Goal: Task Accomplishment & Management: Use online tool/utility

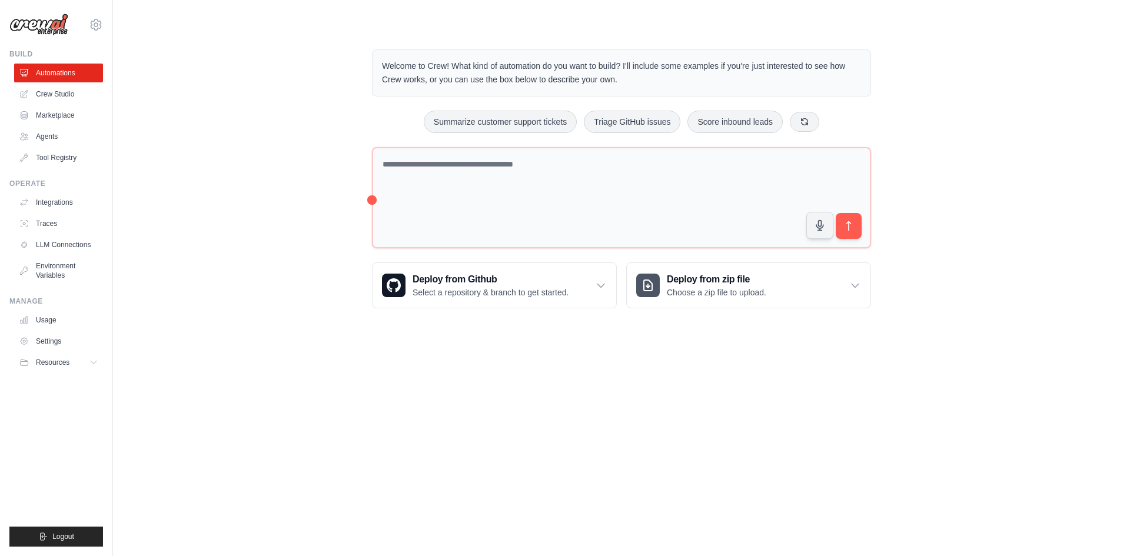
click at [185, 245] on div "Welcome to Crew! What kind of automation do you want to build? I'll include som…" at bounding box center [621, 179] width 979 height 297
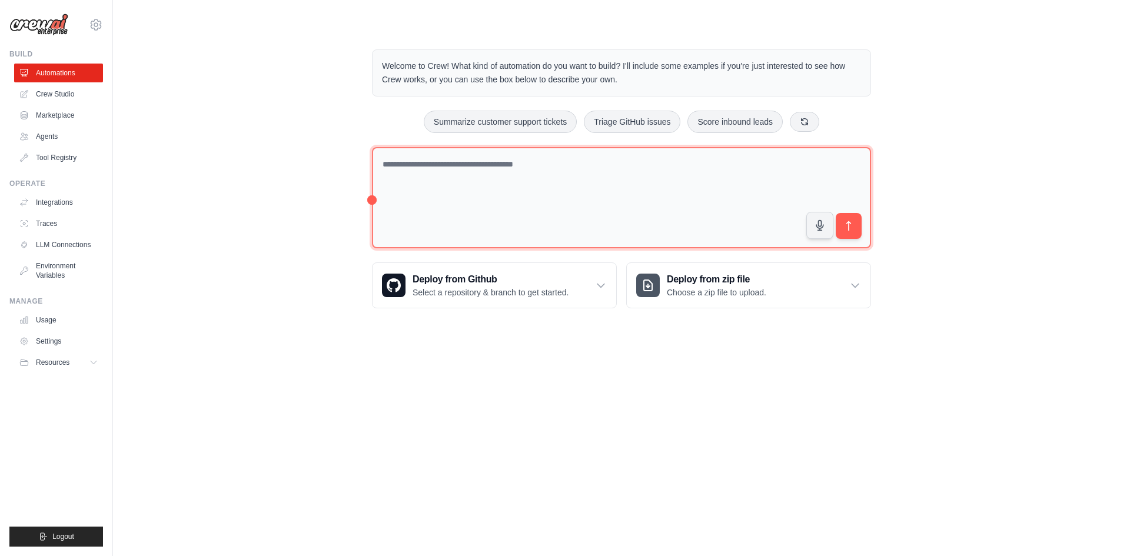
click at [598, 179] on textarea at bounding box center [621, 198] width 499 height 102
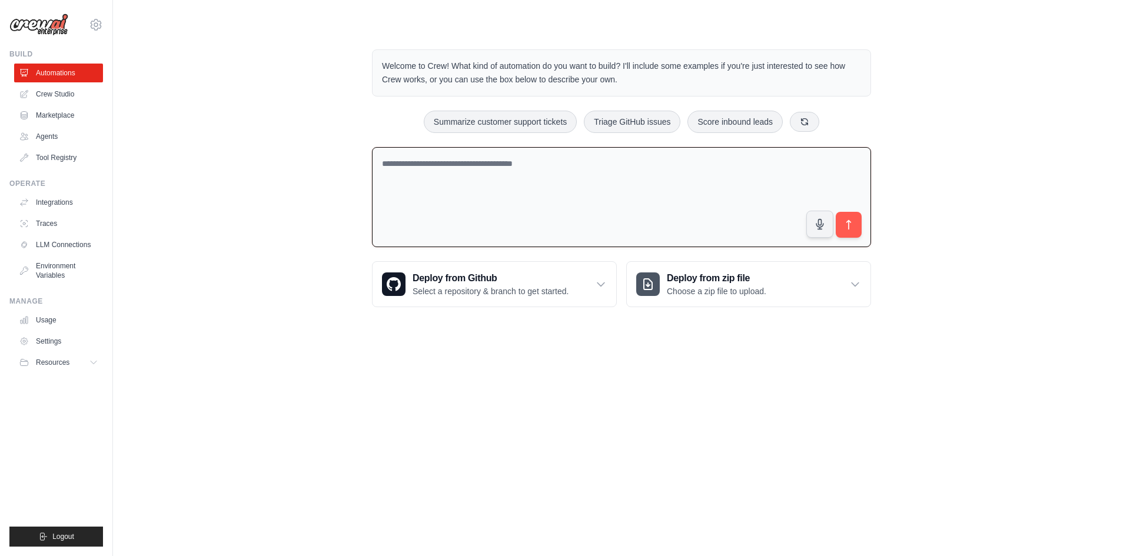
click at [420, 361] on body "ahilailango@gmail.com Settings Build Automations Crew Studio" at bounding box center [565, 278] width 1130 height 556
click at [500, 121] on button "Summarize customer support tickets" at bounding box center [500, 121] width 153 height 22
type textarea "**********"
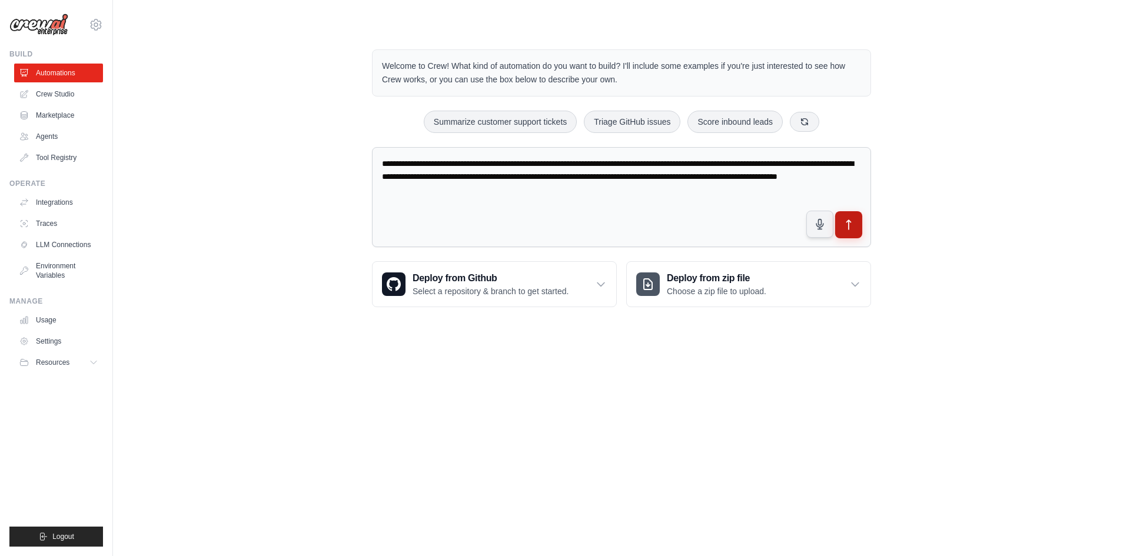
click at [847, 218] on button "submit" at bounding box center [848, 224] width 27 height 27
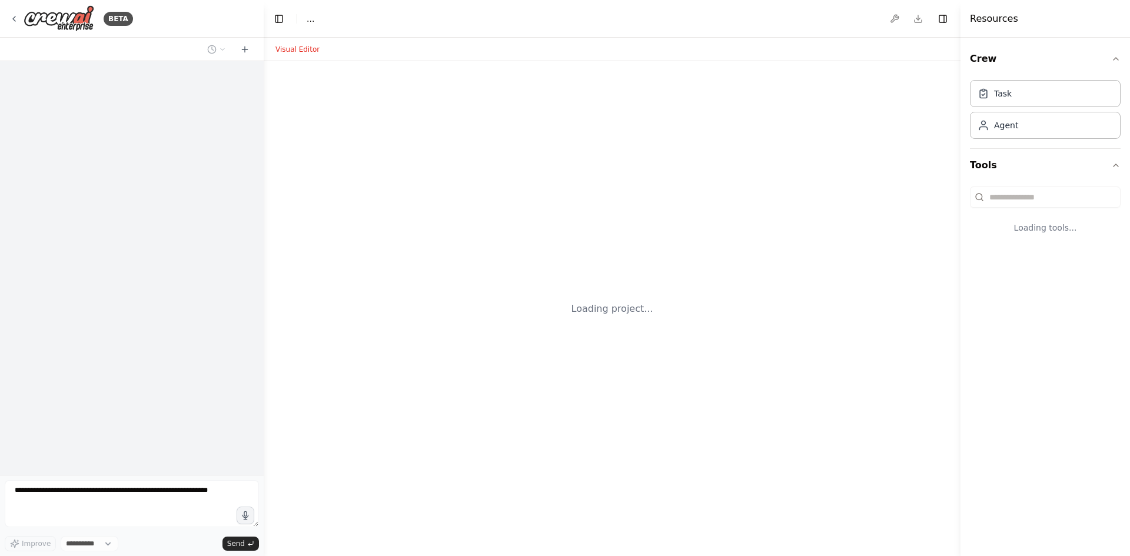
select select "****"
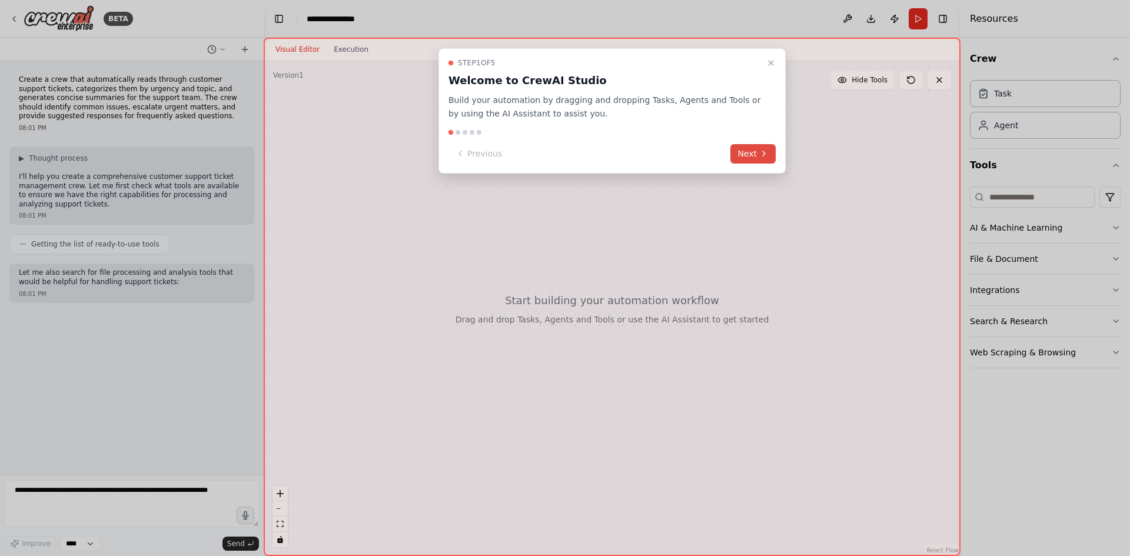
click at [759, 149] on icon at bounding box center [763, 153] width 9 height 9
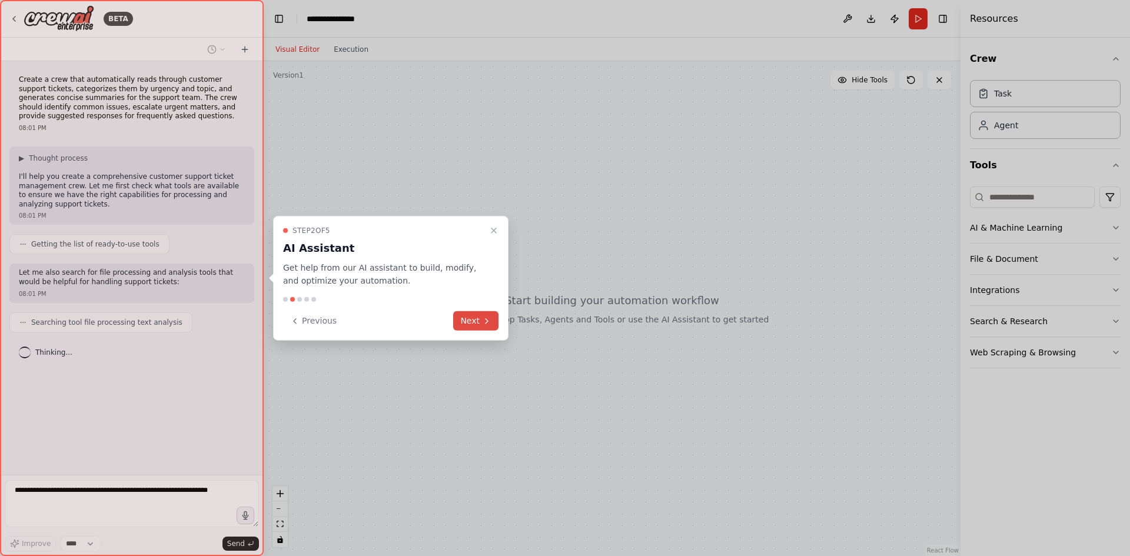
click at [468, 323] on button "Next" at bounding box center [475, 320] width 45 height 19
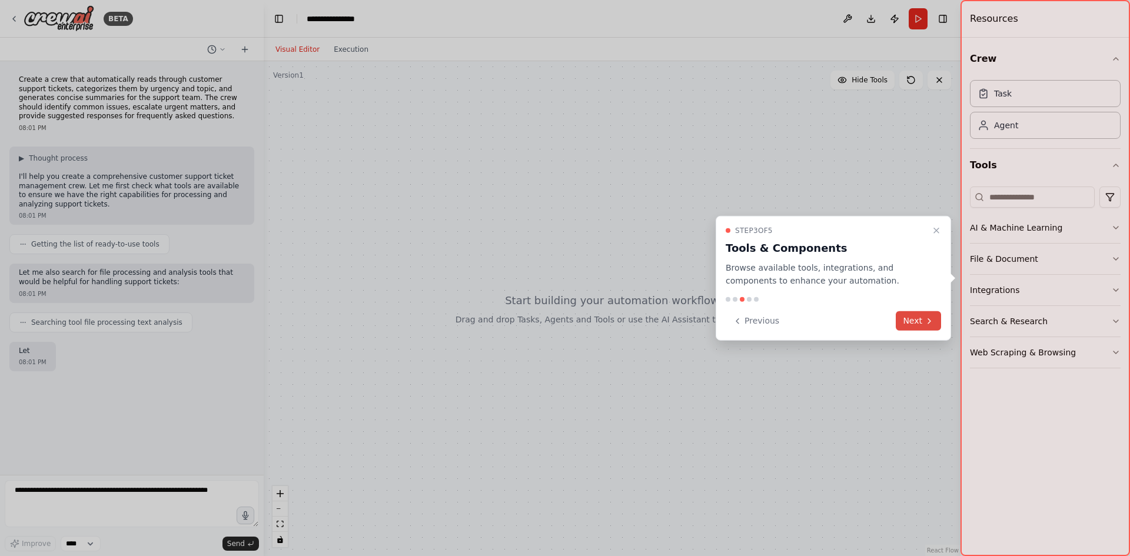
click at [929, 328] on button "Next" at bounding box center [918, 320] width 45 height 19
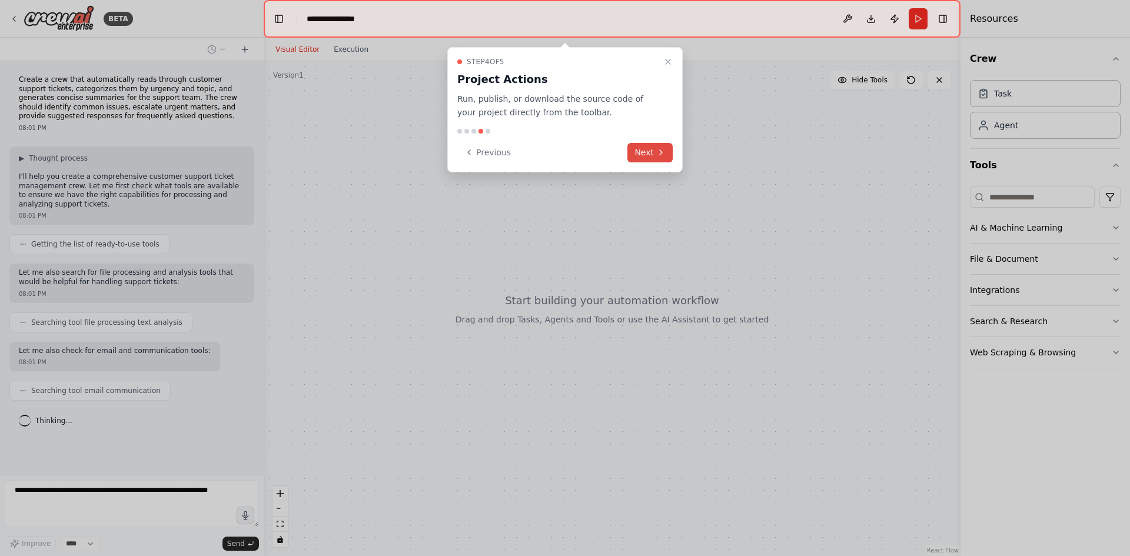
click at [651, 156] on button "Next" at bounding box center [649, 152] width 45 height 19
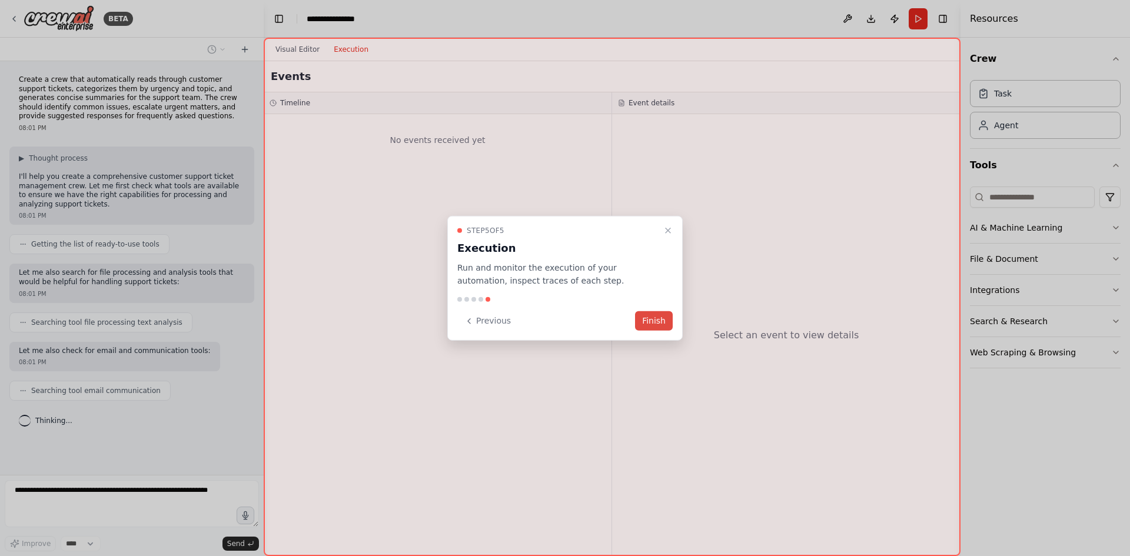
click at [649, 327] on button "Finish" at bounding box center [654, 320] width 38 height 19
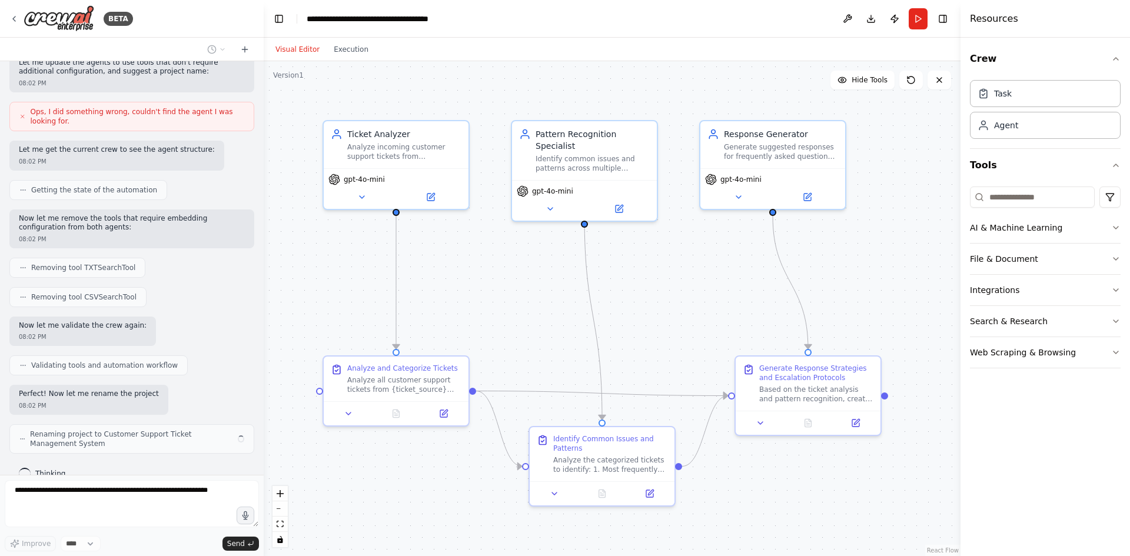
scroll to position [763, 0]
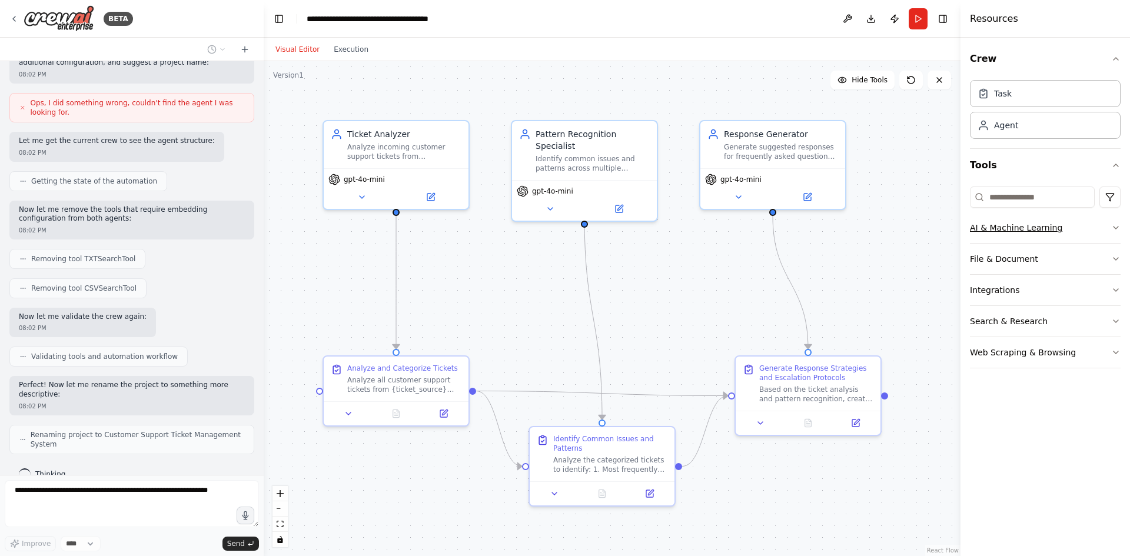
click at [1115, 228] on icon "button" at bounding box center [1115, 228] width 5 height 2
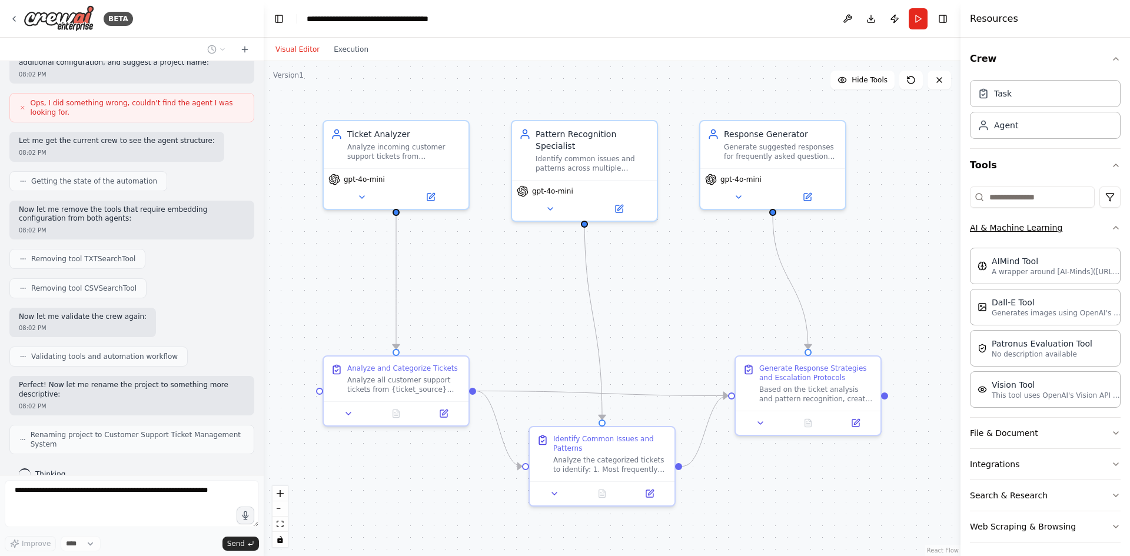
click at [1111, 220] on button "AI & Machine Learning" at bounding box center [1045, 227] width 151 height 31
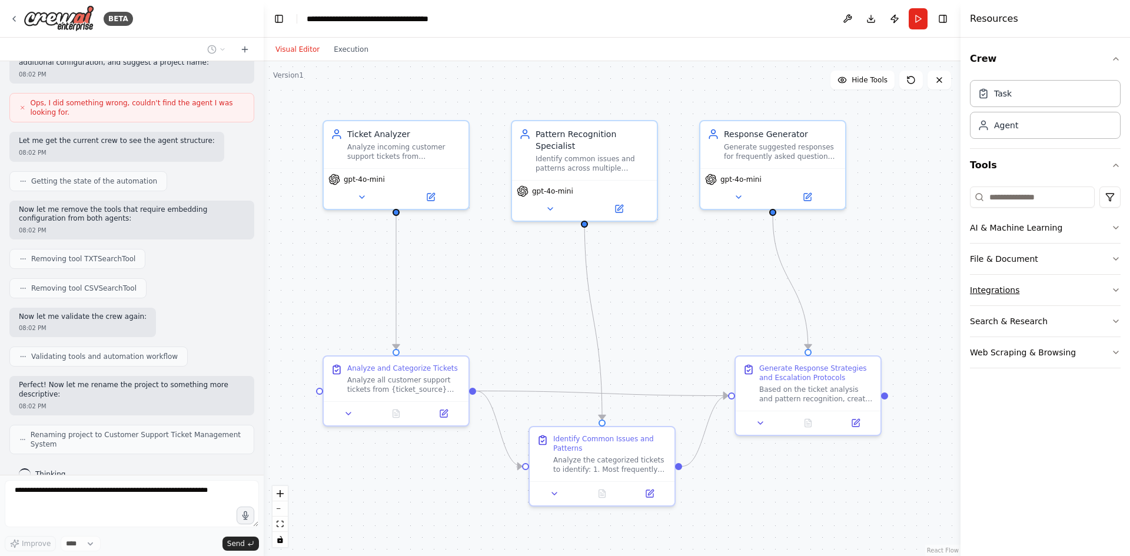
click at [1117, 285] on button "Integrations" at bounding box center [1045, 290] width 151 height 31
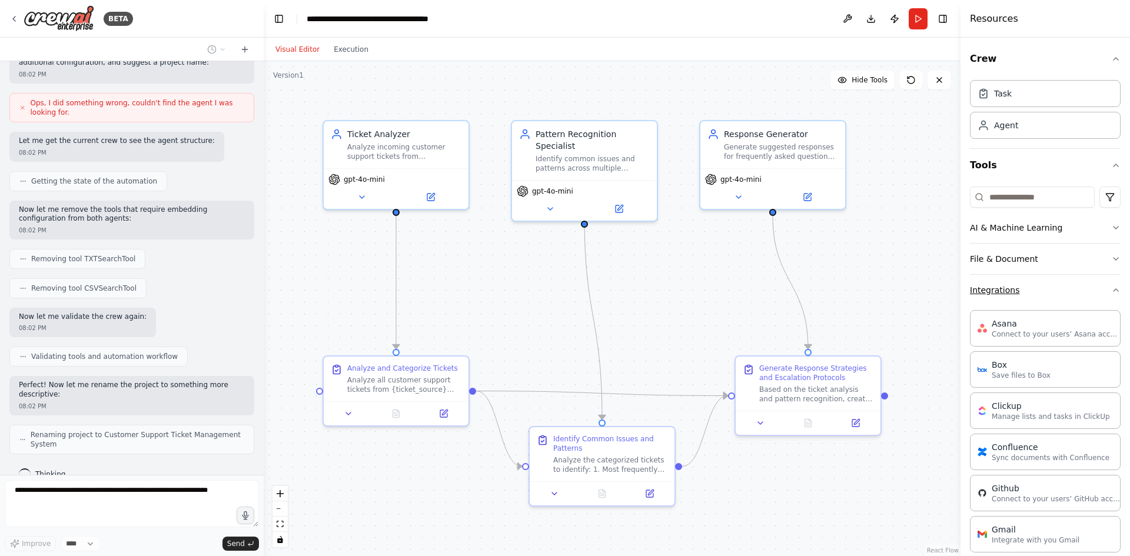
click at [1117, 285] on div "Crew Task Agent Tools AI & Machine Learning File & Document Integrations Asana …" at bounding box center [1044, 297] width 169 height 518
click at [1033, 99] on div "Task" at bounding box center [1045, 92] width 151 height 27
click at [1022, 121] on div "Agent" at bounding box center [1045, 124] width 151 height 27
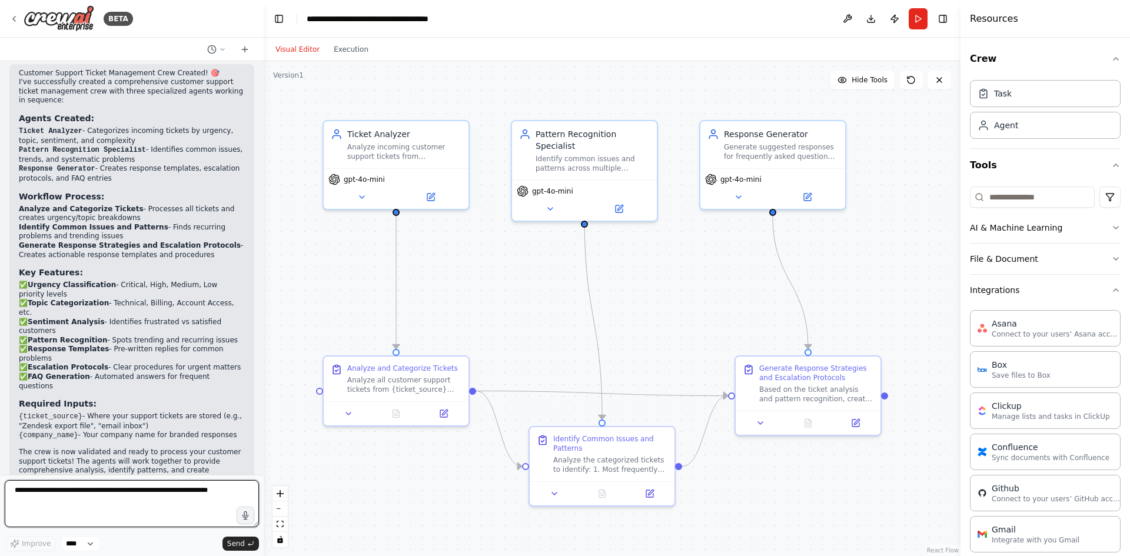
scroll to position [1172, 0]
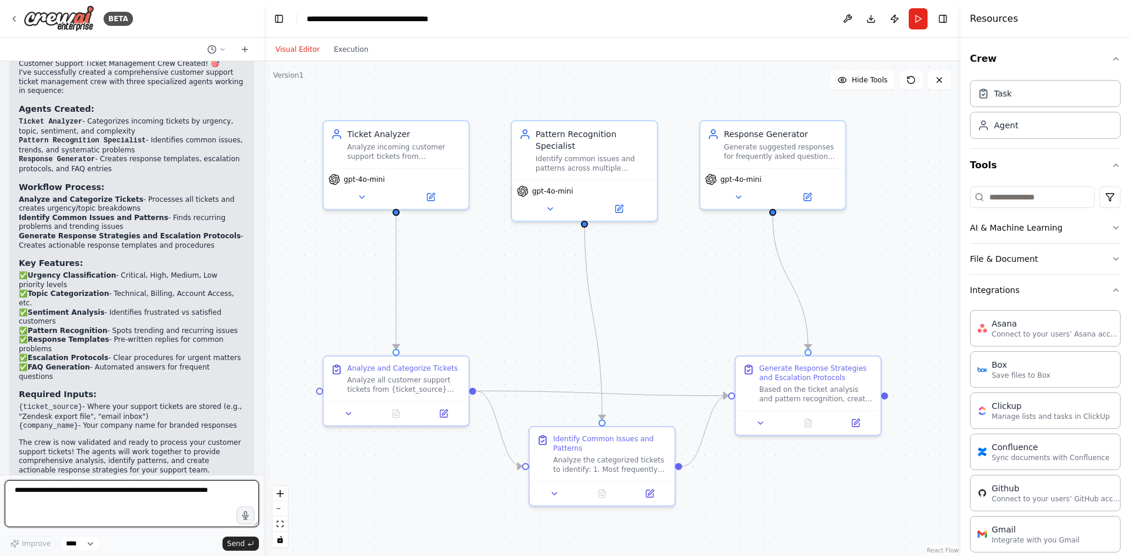
click at [115, 493] on textarea at bounding box center [132, 503] width 254 height 47
click at [128, 345] on div "Customer Support Ticket Management Crew Created! 🎯 I've successfully created a …" at bounding box center [132, 282] width 226 height 446
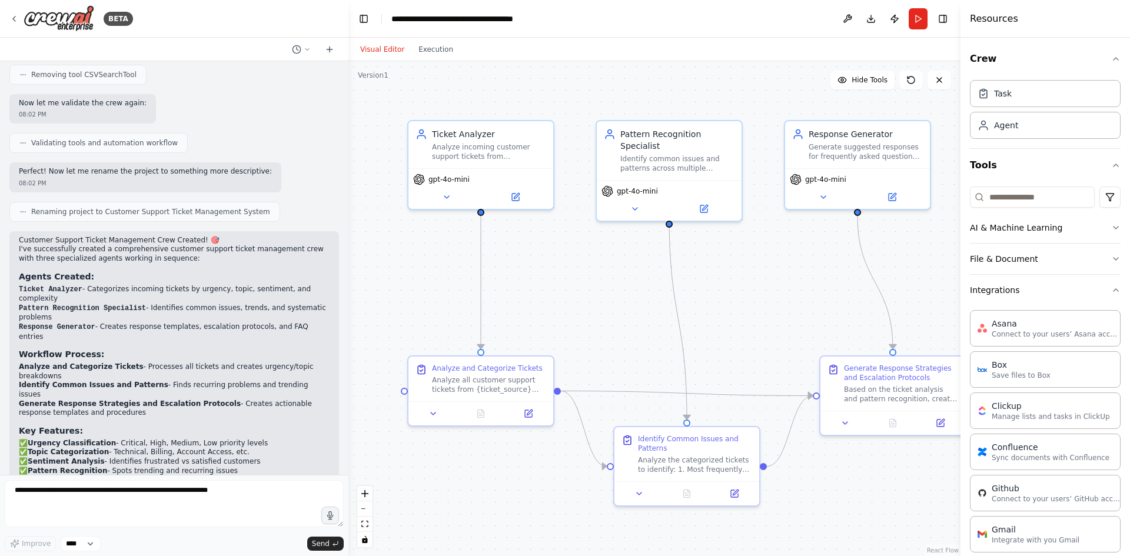
scroll to position [922, 0]
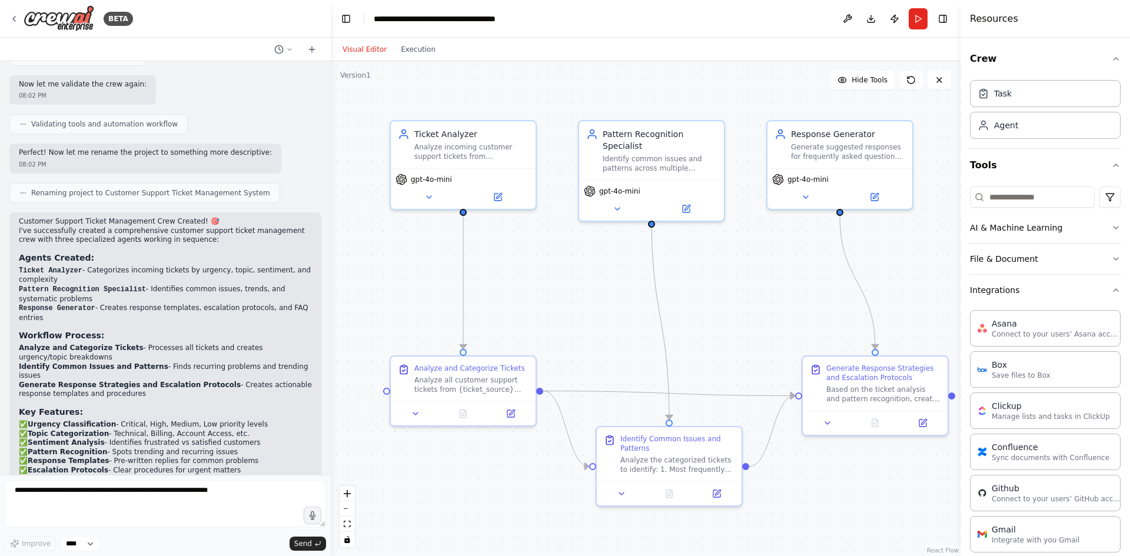
drag, startPoint x: 263, startPoint y: 251, endPoint x: 331, endPoint y: 250, distance: 67.7
click at [331, 250] on div "BETA Create a crew that automatically reads through customer support tickets, c…" at bounding box center [565, 278] width 1130 height 556
click at [862, 79] on span "Hide Tools" at bounding box center [869, 79] width 36 height 9
click at [870, 85] on button "Show Tools" at bounding box center [860, 80] width 67 height 19
click at [718, 490] on icon at bounding box center [722, 491] width 9 height 9
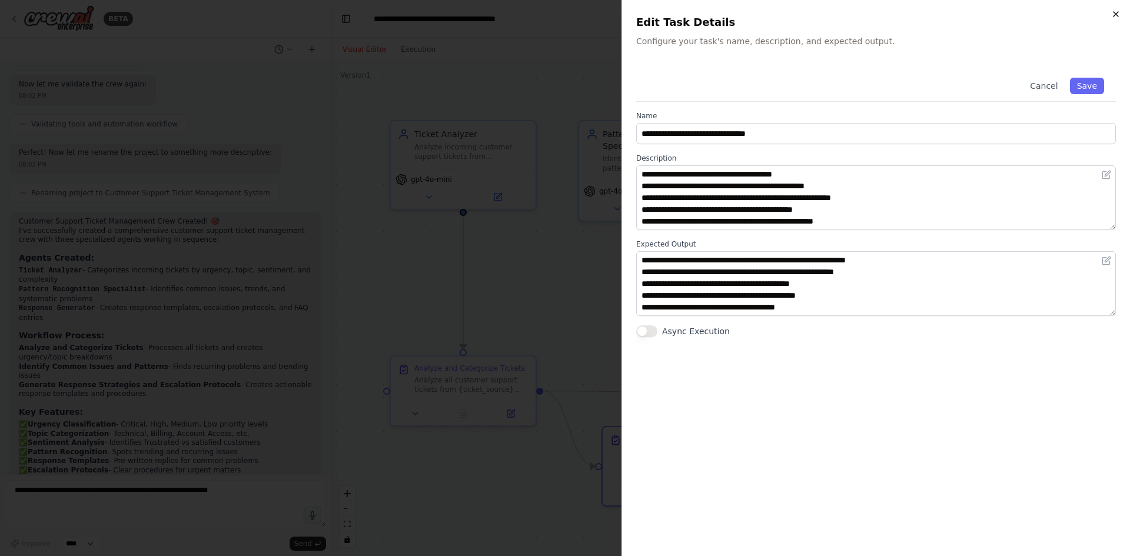
click at [1115, 16] on icon "button" at bounding box center [1115, 13] width 9 height 9
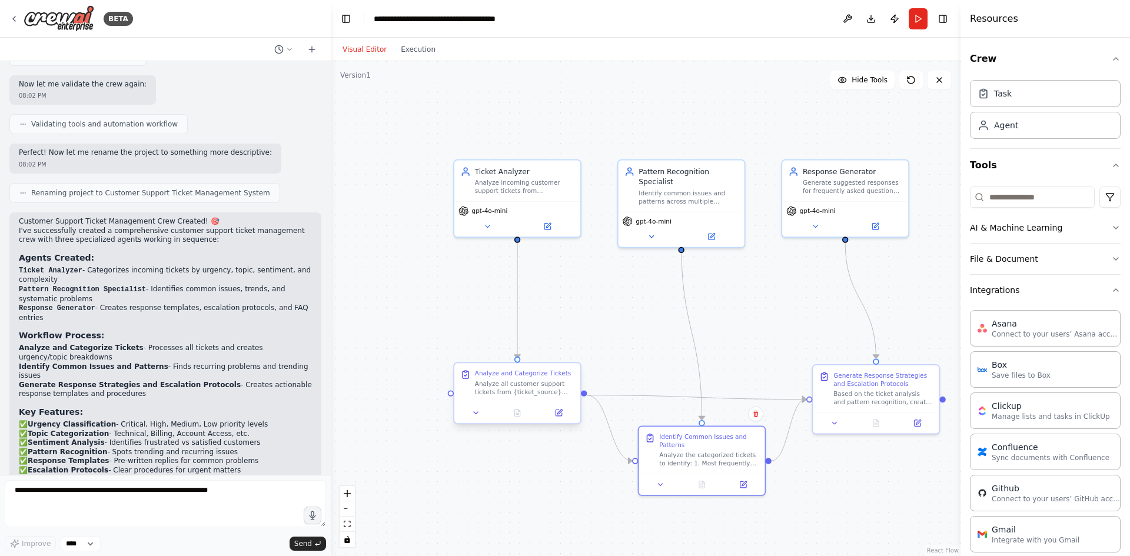
click at [546, 375] on div "Analyze and Categorize Tickets" at bounding box center [523, 374] width 96 height 8
click at [910, 384] on div "Generate Response Strategies and Escalation Protocols" at bounding box center [882, 378] width 99 height 16
click at [773, 301] on div ".deletable-edge-delete-btn { width: 20px; height: 20px; border: 0px solid #ffff…" at bounding box center [646, 308] width 630 height 495
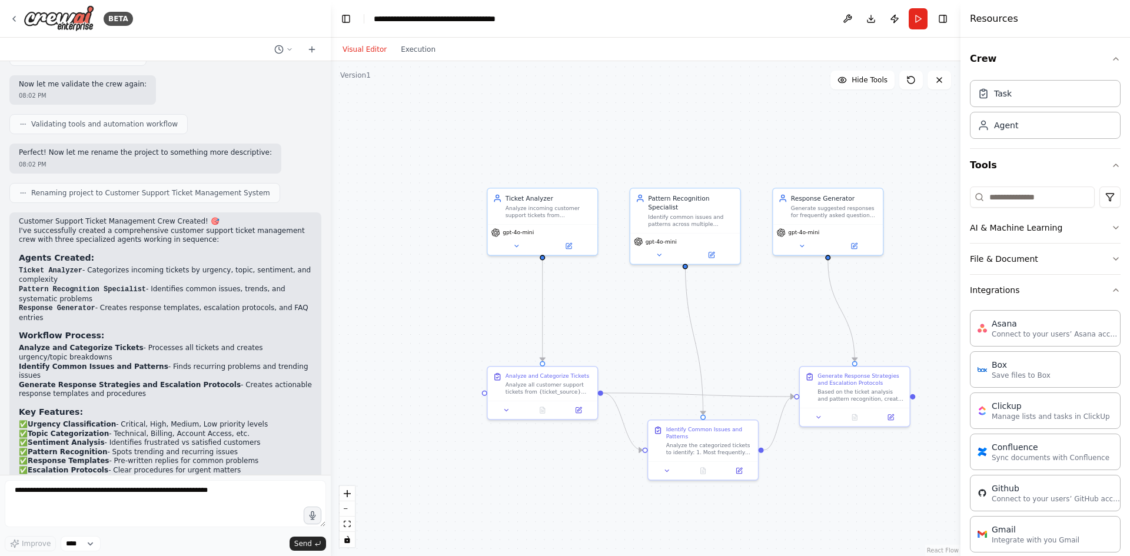
scroll to position [627, 0]
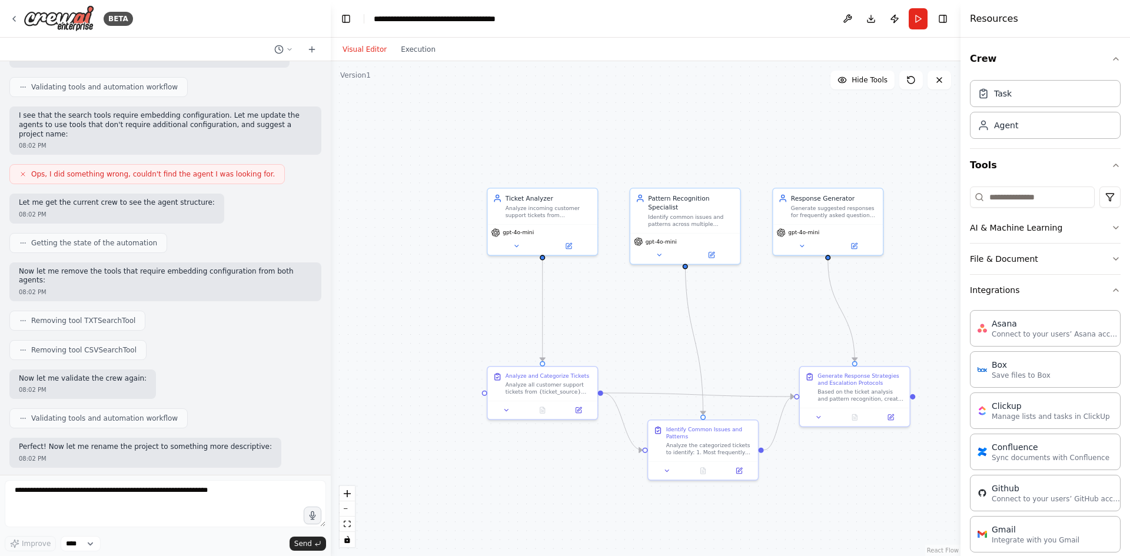
click at [86, 414] on span "Validating tools and automation workflow" at bounding box center [104, 418] width 147 height 9
click at [736, 431] on div "Identify Common Issues and Patterns" at bounding box center [709, 431] width 87 height 14
click at [661, 470] on button at bounding box center [666, 469] width 31 height 11
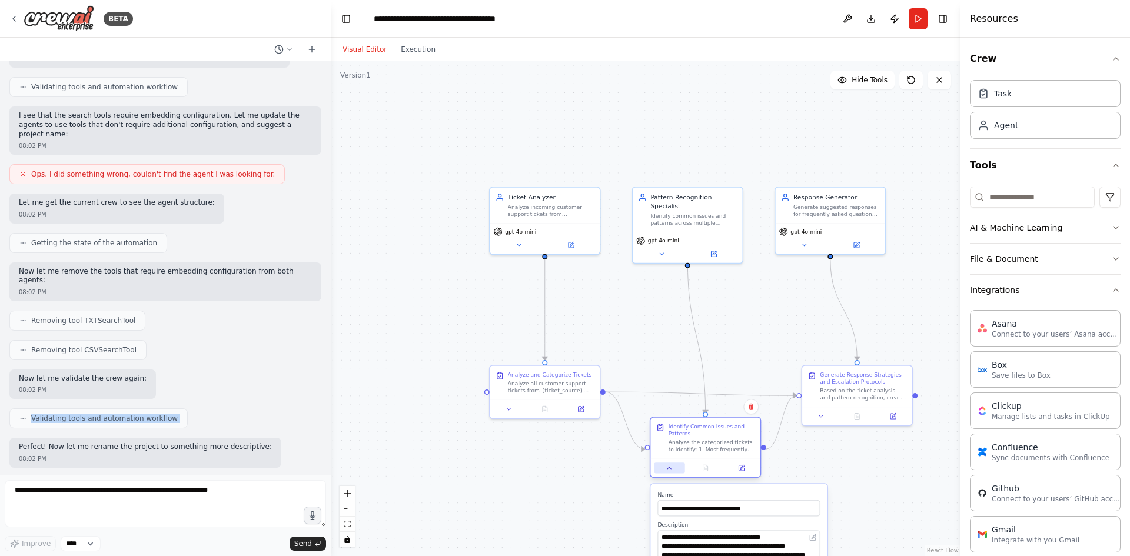
click at [671, 467] on icon at bounding box center [669, 467] width 7 height 7
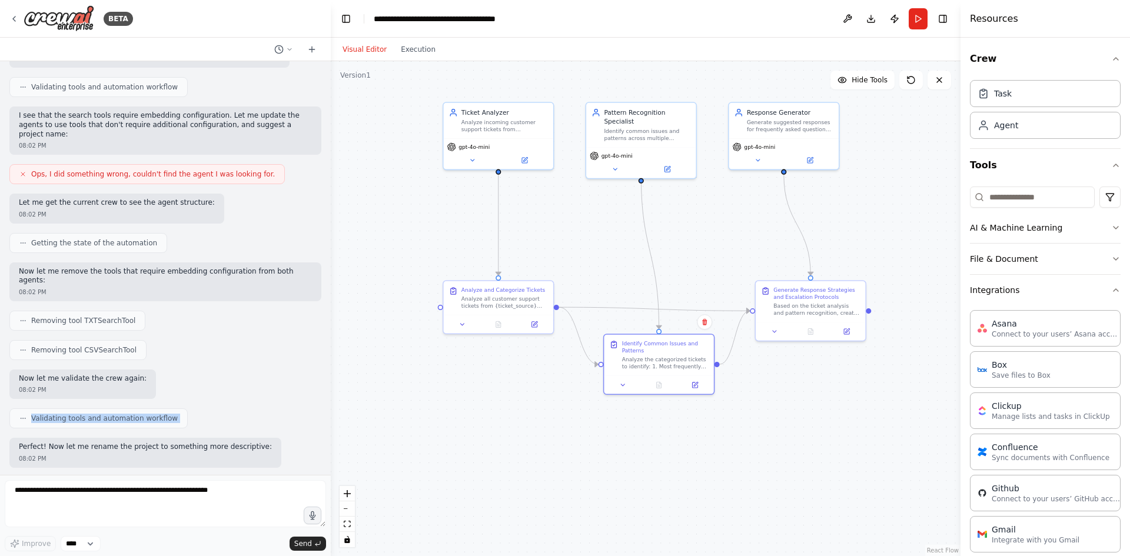
drag, startPoint x: 907, startPoint y: 295, endPoint x: 861, endPoint y: 207, distance: 99.8
click at [861, 207] on div ".deletable-edge-delete-btn { width: 20px; height: 20px; border: 0px solid #ffff…" at bounding box center [646, 308] width 630 height 495
click at [773, 329] on icon at bounding box center [774, 325] width 7 height 7
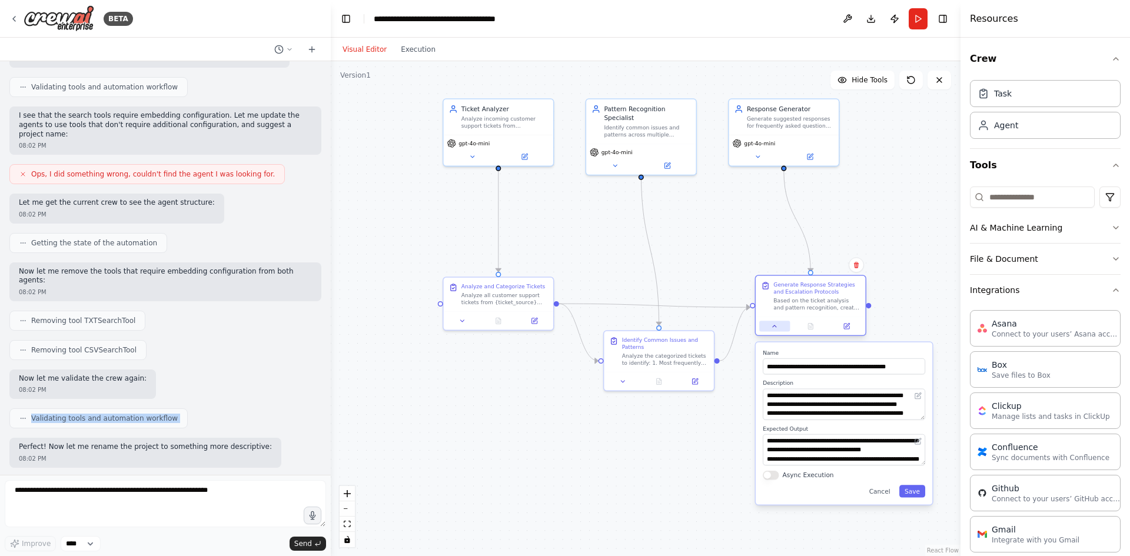
click at [773, 329] on icon at bounding box center [774, 325] width 7 height 7
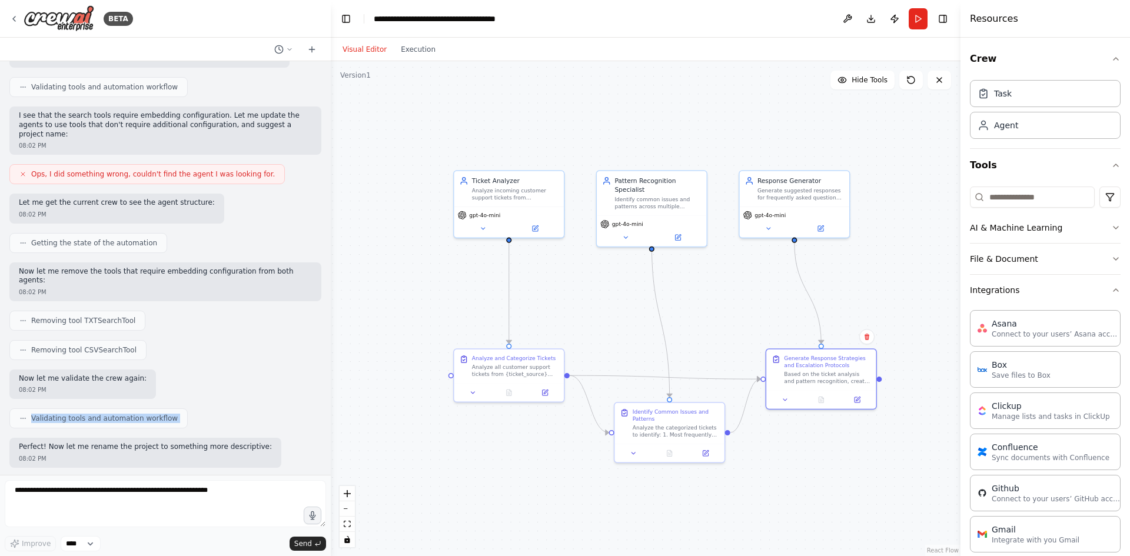
drag, startPoint x: 795, startPoint y: 410, endPoint x: 806, endPoint y: 482, distance: 72.6
click at [806, 482] on div ".deletable-edge-delete-btn { width: 20px; height: 20px; border: 0px solid #ffff…" at bounding box center [646, 308] width 630 height 495
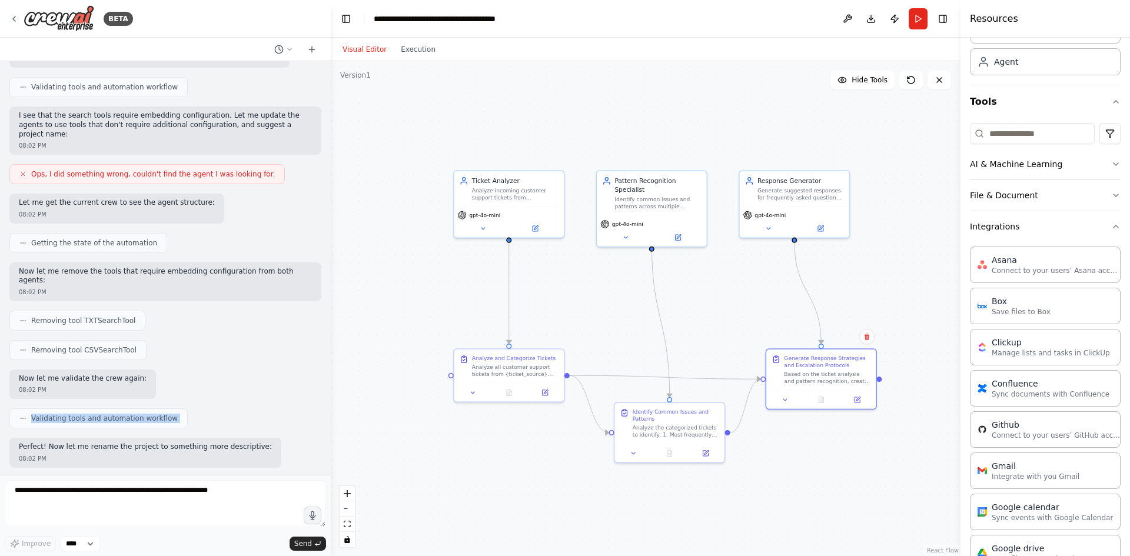
scroll to position [530, 0]
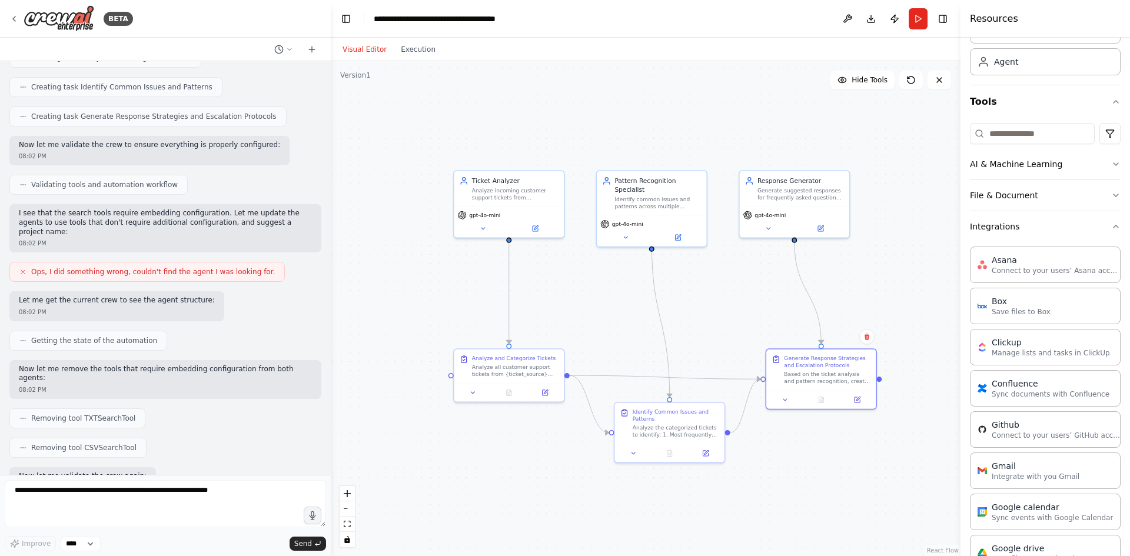
click at [22, 270] on icon at bounding box center [23, 272] width 4 height 4
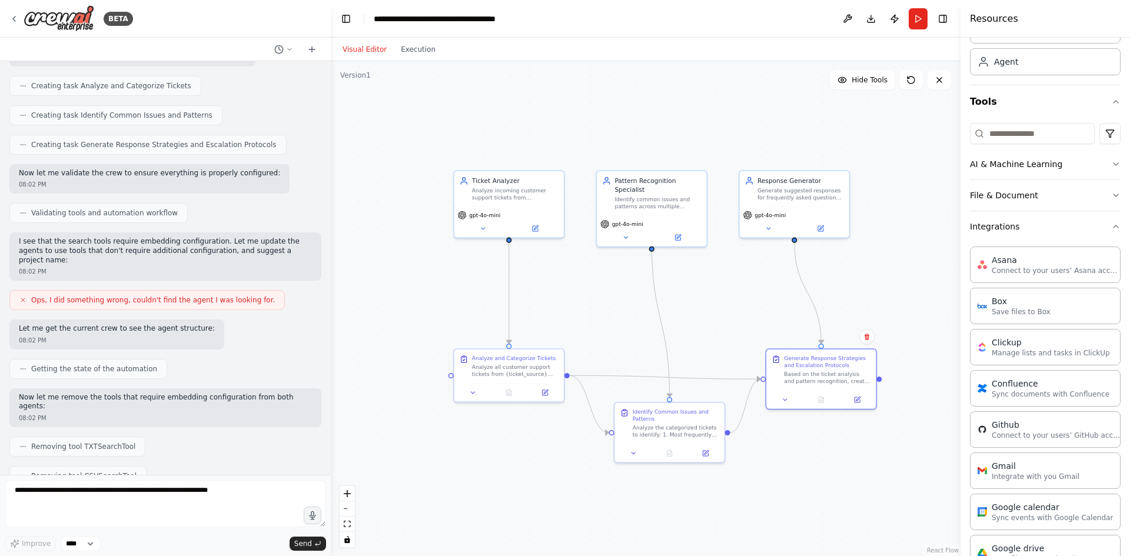
scroll to position [493, 0]
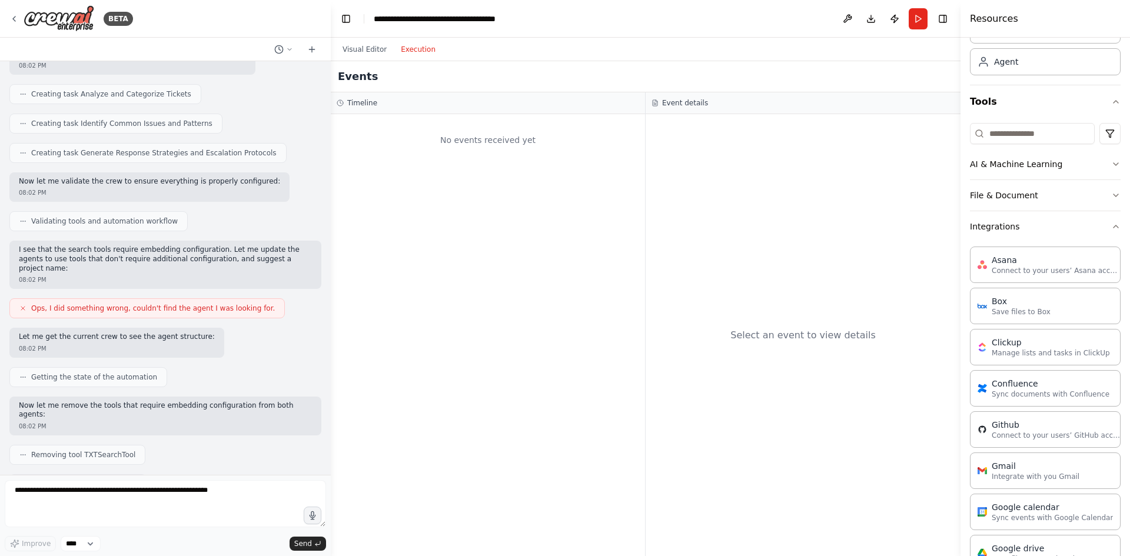
click at [400, 51] on button "Execution" at bounding box center [418, 49] width 49 height 14
click at [500, 164] on div "No events received yet" at bounding box center [488, 335] width 314 height 442
click at [367, 48] on button "Visual Editor" at bounding box center [364, 49] width 58 height 14
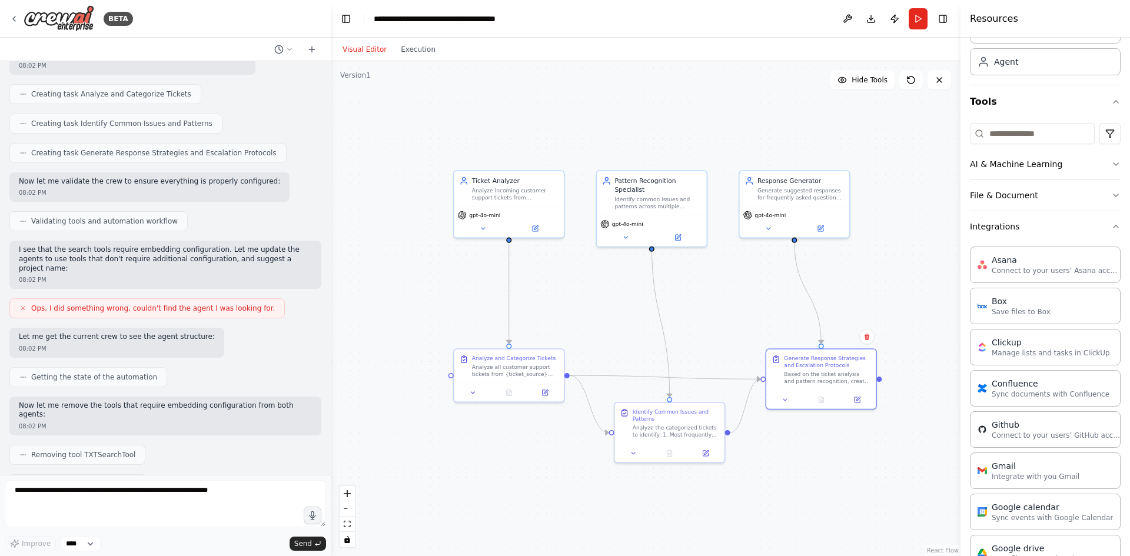
click at [1113, 192] on div "Crew Task Agent Tools AI & Machine Learning File & Document Integrations Asana …" at bounding box center [1044, 297] width 169 height 518
click at [1111, 192] on icon "button" at bounding box center [1115, 195] width 9 height 9
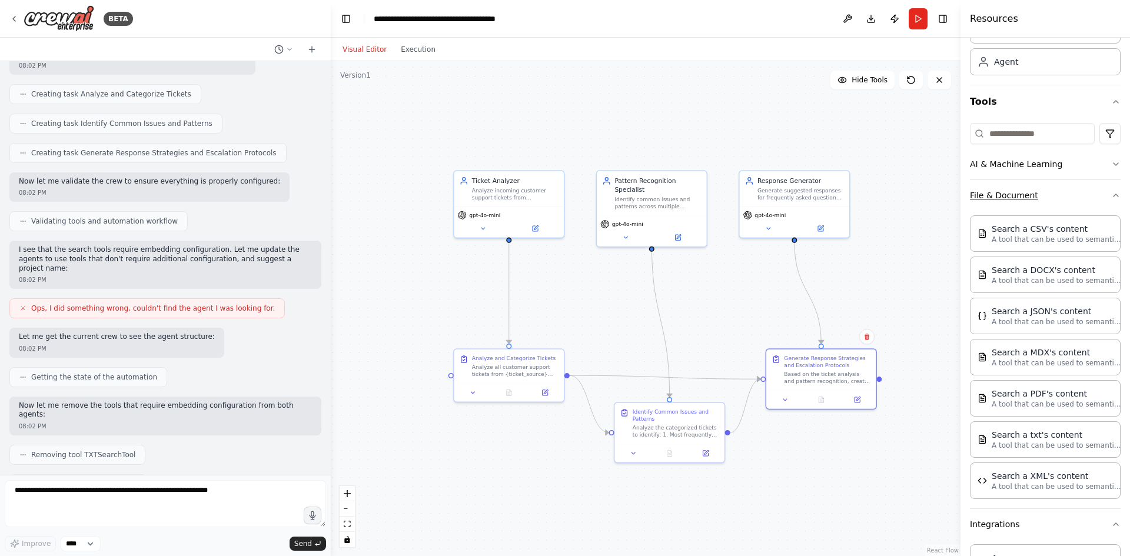
click at [1111, 192] on icon "button" at bounding box center [1115, 195] width 9 height 9
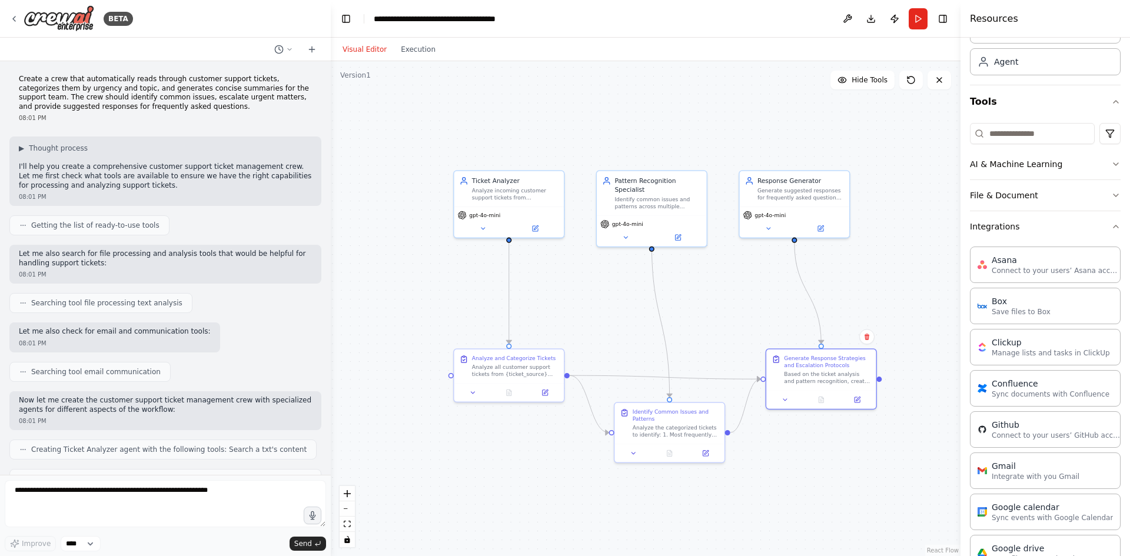
scroll to position [0, 0]
click at [344, 15] on button "Toggle Left Sidebar" at bounding box center [346, 19] width 16 height 16
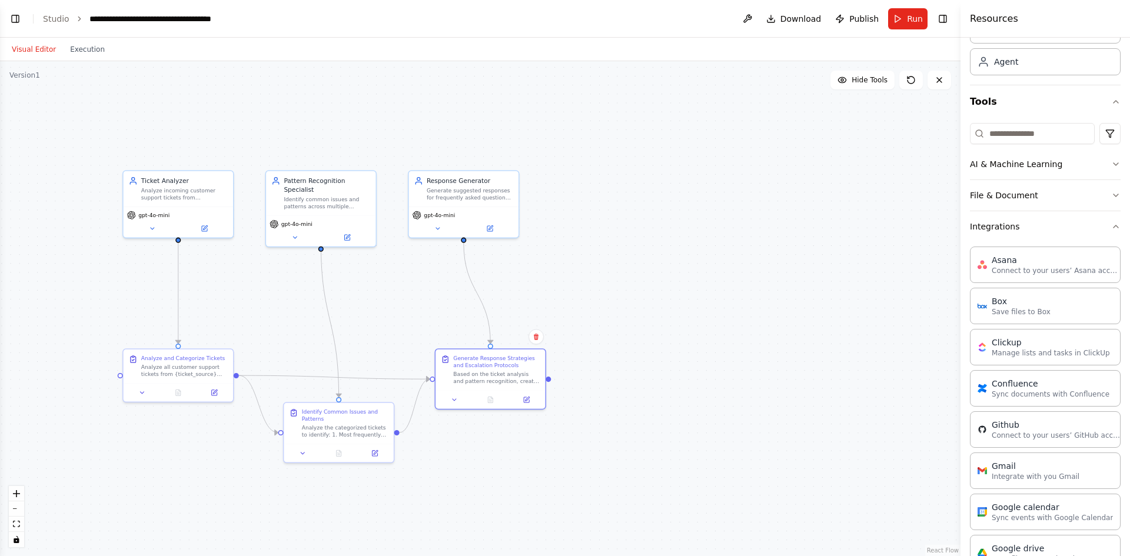
click at [14, 19] on button "Toggle Left Sidebar" at bounding box center [15, 19] width 16 height 16
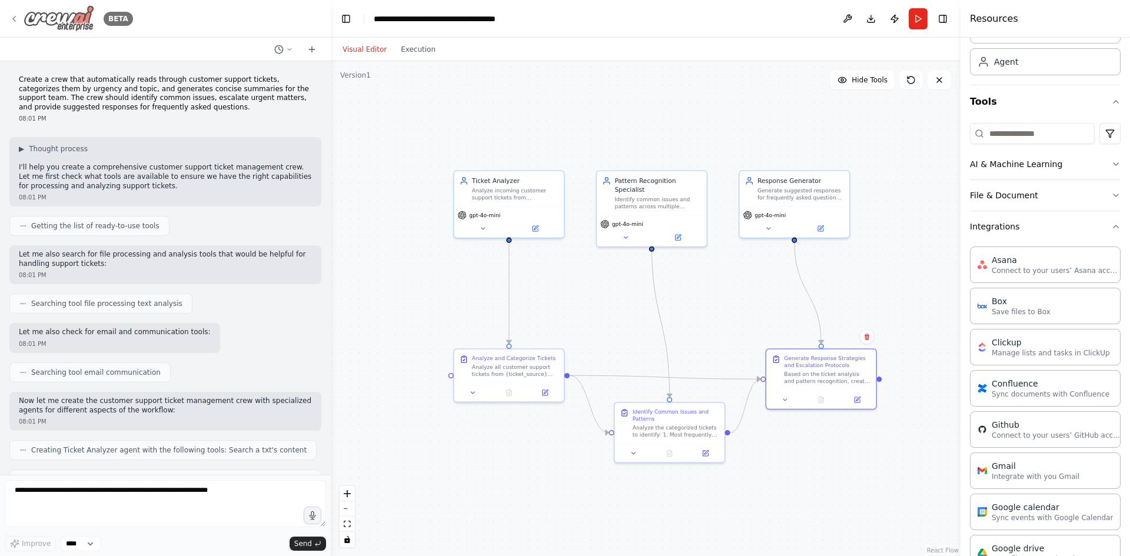
click at [11, 19] on icon at bounding box center [13, 18] width 9 height 9
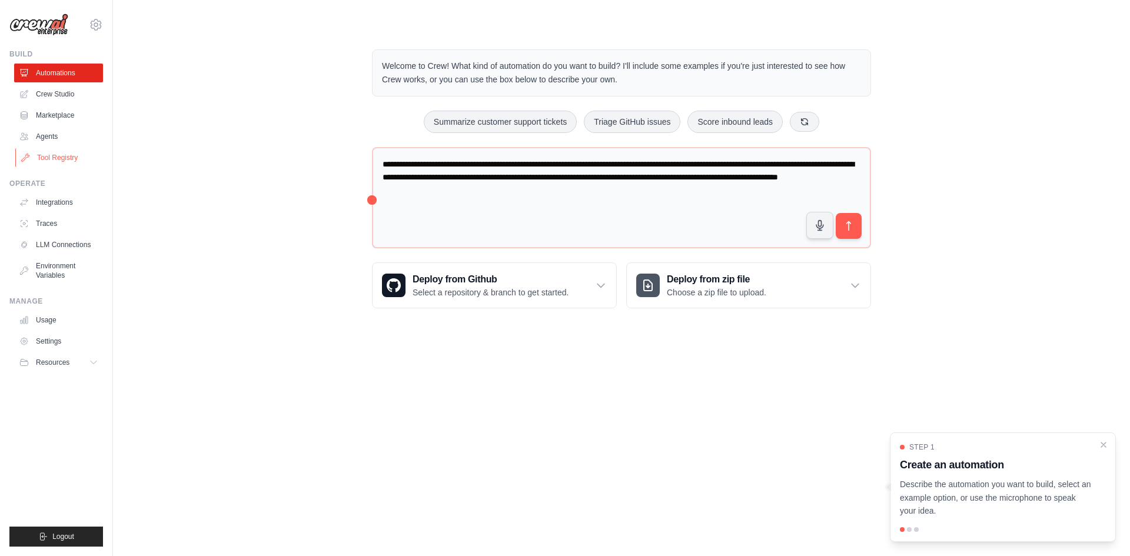
click at [49, 154] on link "Tool Registry" at bounding box center [59, 157] width 89 height 19
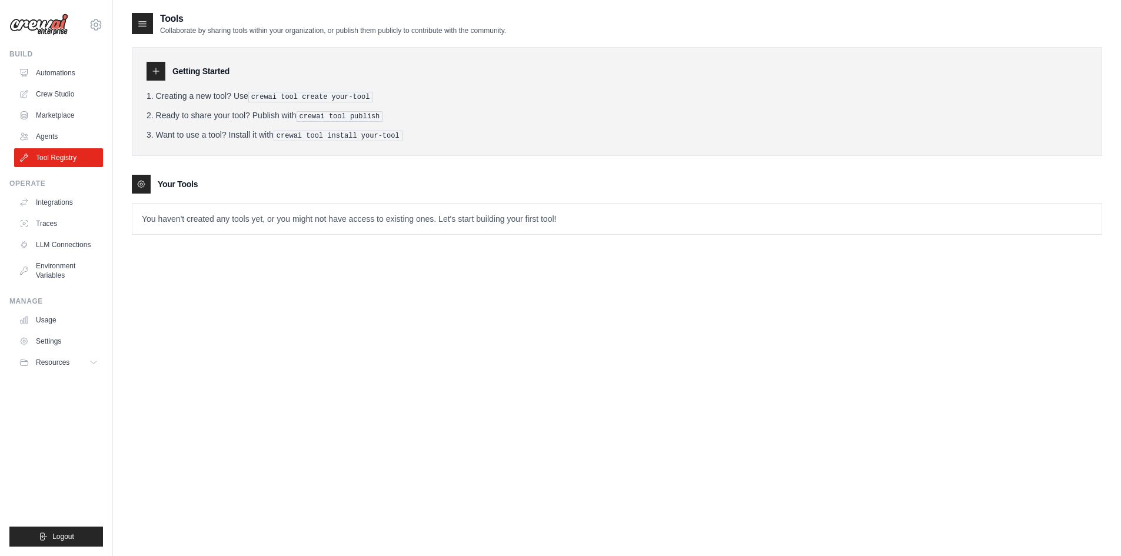
click at [305, 100] on pre "crewai tool create your-tool" at bounding box center [310, 97] width 125 height 11
click at [416, 322] on div "Tools Collaborate by sharing tools within your organization, or publish them pu…" at bounding box center [617, 290] width 970 height 556
click at [221, 222] on p "You haven't created any tools yet, or you might not have access to existing one…" at bounding box center [616, 219] width 969 height 31
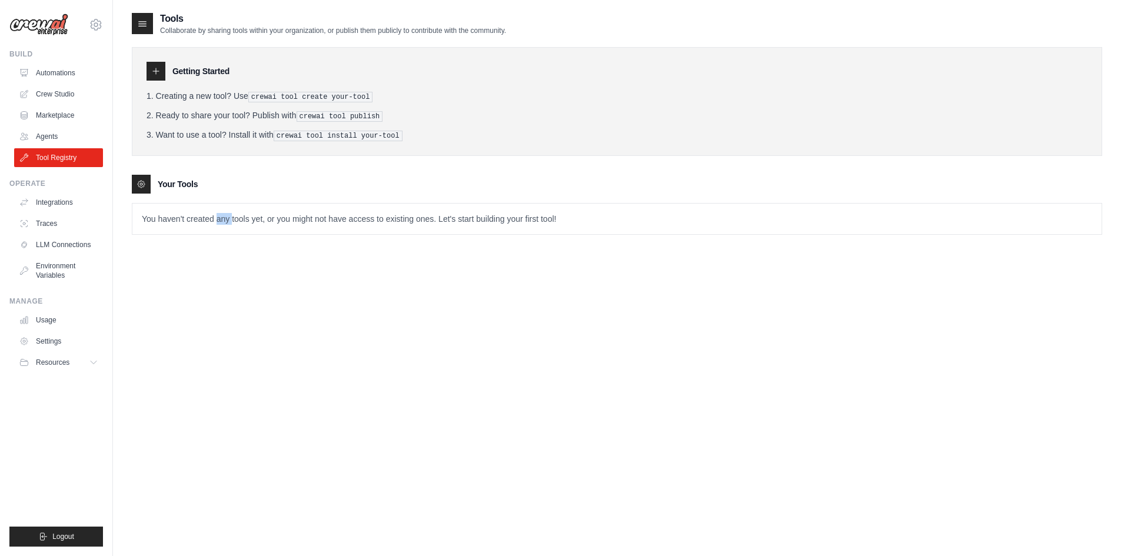
click at [221, 222] on p "You haven't created any tools yet, or you might not have access to existing one…" at bounding box center [616, 219] width 969 height 31
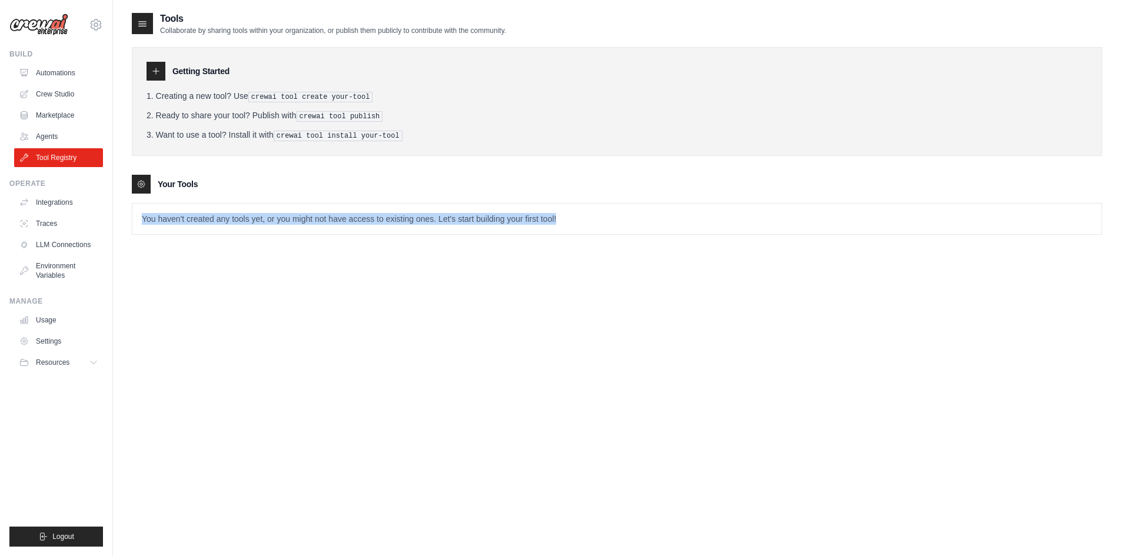
click at [221, 222] on p "You haven't created any tools yet, or you might not have access to existing one…" at bounding box center [616, 219] width 969 height 31
click at [444, 296] on div "Tools Collaborate by sharing tools within your organization, or publish them pu…" at bounding box center [617, 290] width 970 height 556
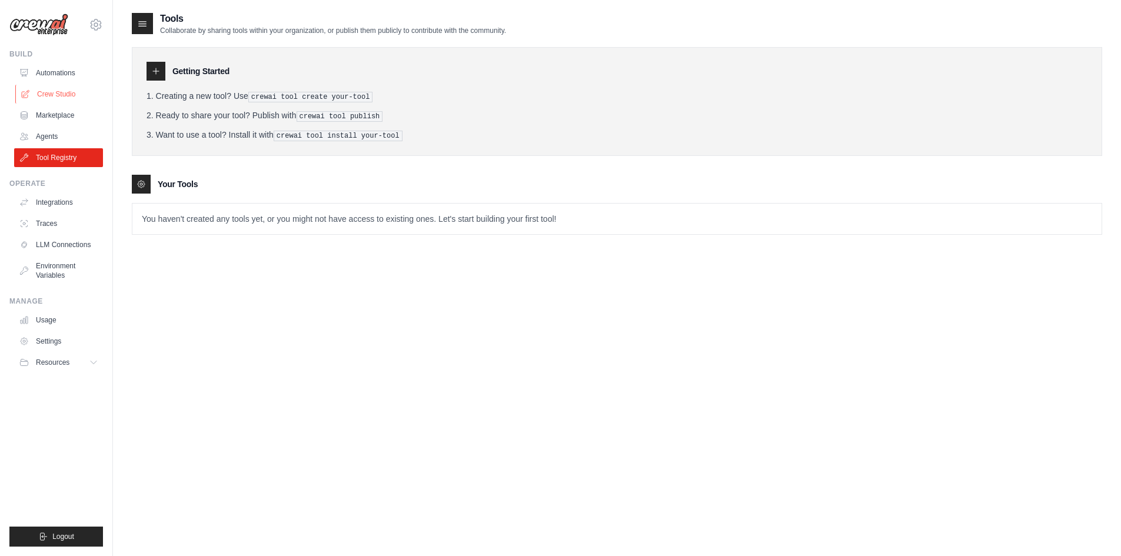
click at [49, 90] on link "Crew Studio" at bounding box center [59, 94] width 89 height 19
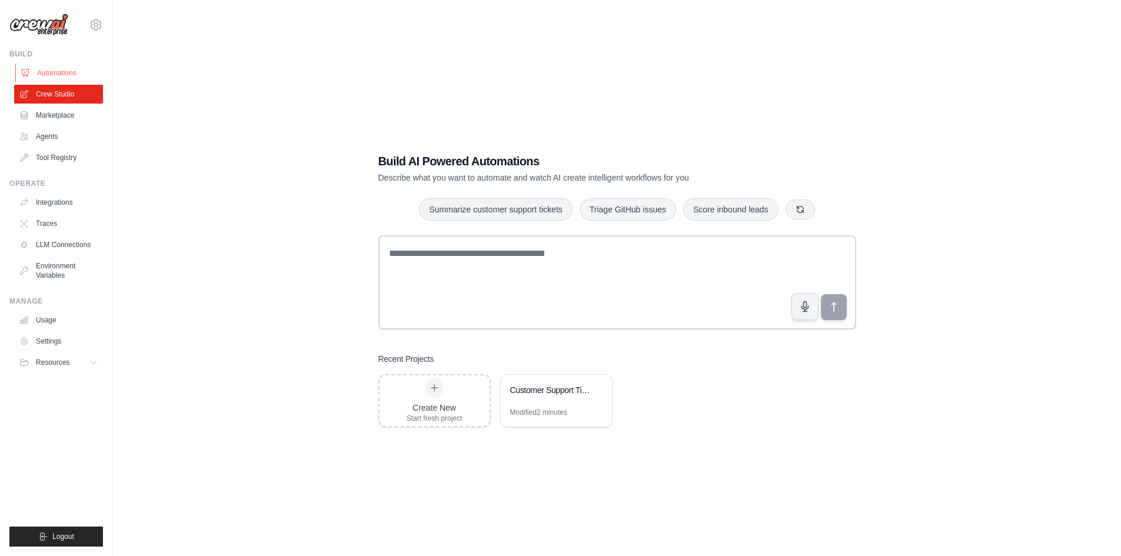
click at [49, 73] on link "Automations" at bounding box center [59, 73] width 89 height 19
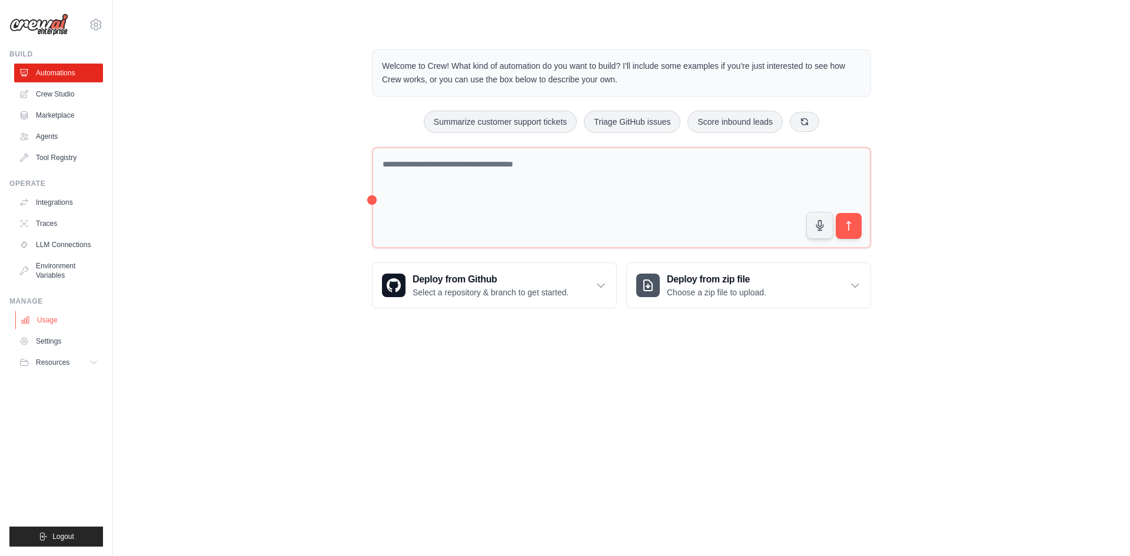
click at [56, 324] on link "Usage" at bounding box center [59, 320] width 89 height 19
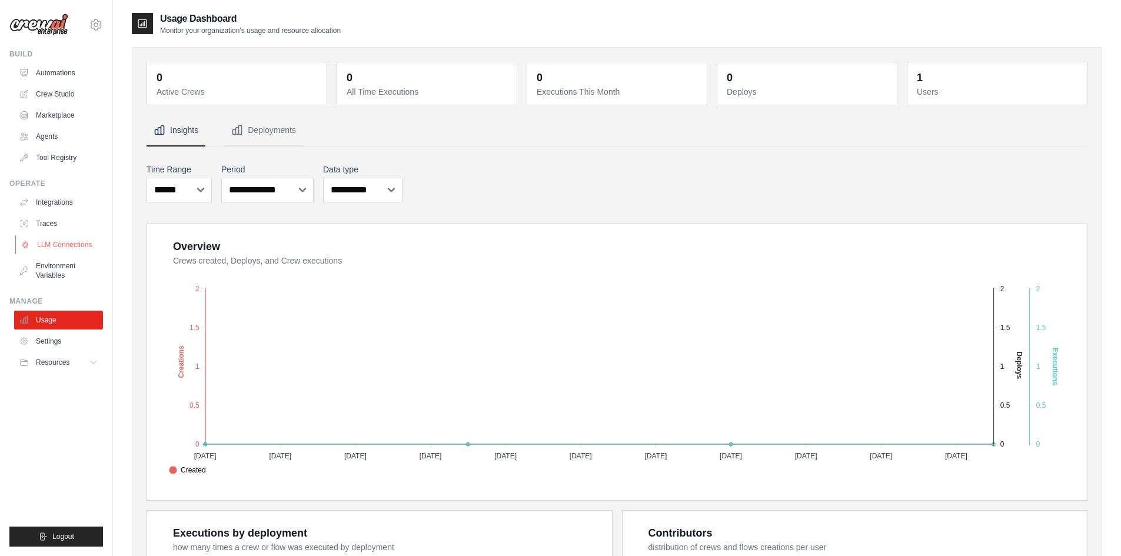
click at [66, 241] on link "LLM Connections" at bounding box center [59, 244] width 89 height 19
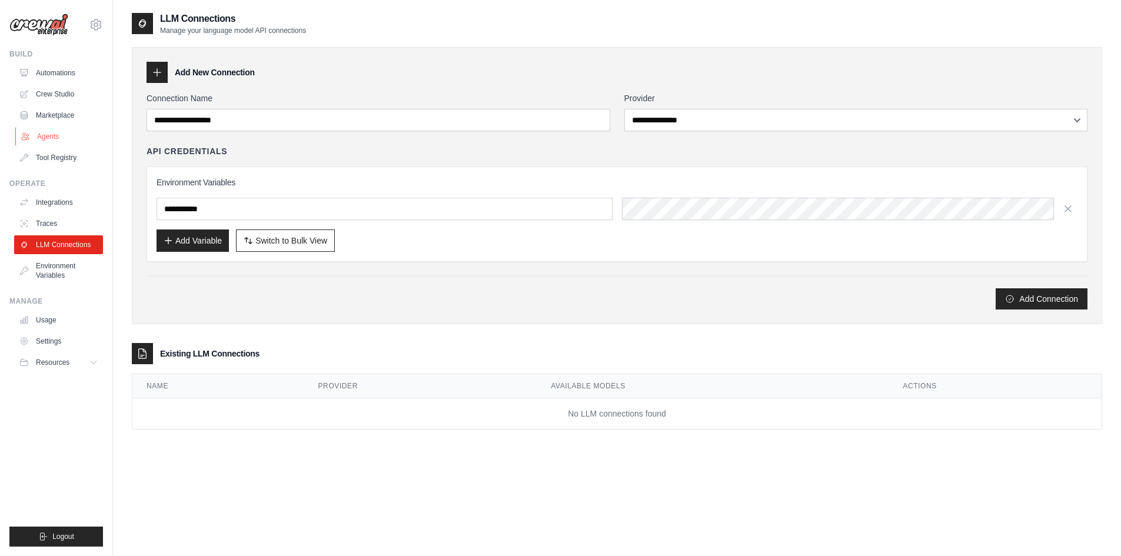
click at [50, 136] on link "Agents" at bounding box center [59, 136] width 89 height 19
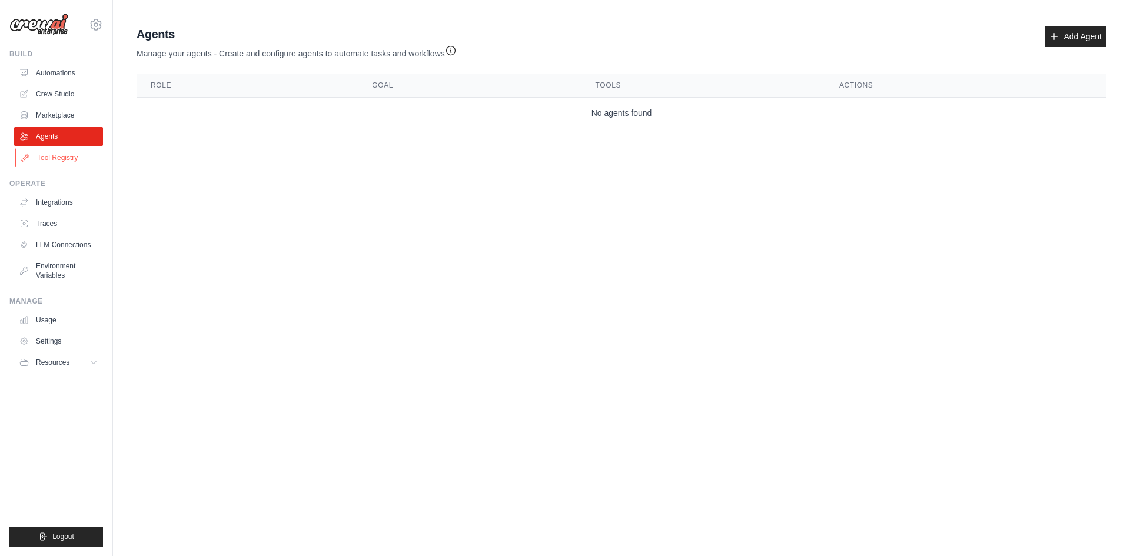
click at [56, 154] on link "Tool Registry" at bounding box center [59, 157] width 89 height 19
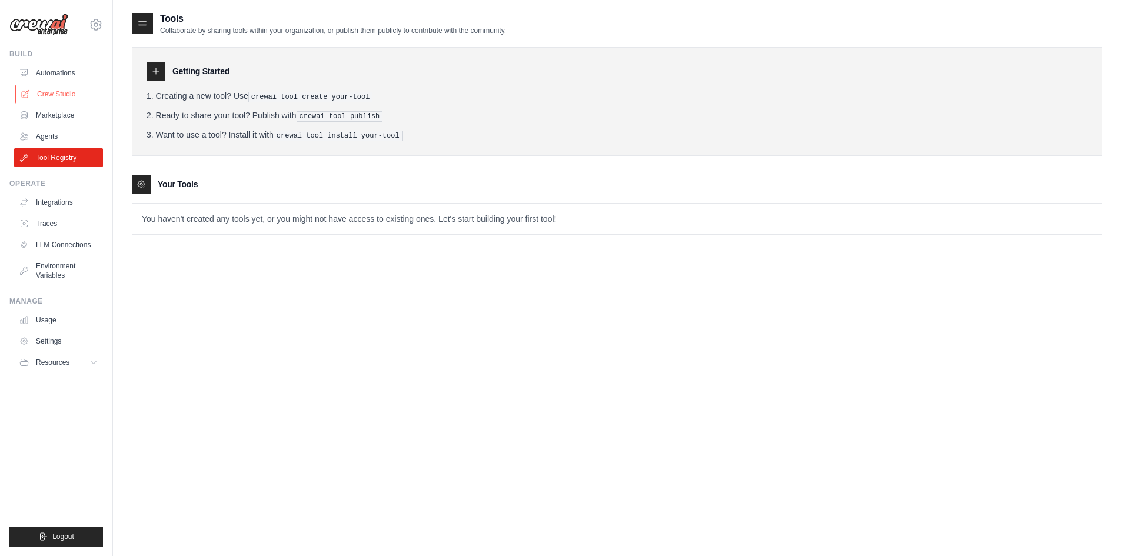
click at [63, 90] on link "Crew Studio" at bounding box center [59, 94] width 89 height 19
click at [62, 113] on link "Marketplace" at bounding box center [59, 115] width 89 height 19
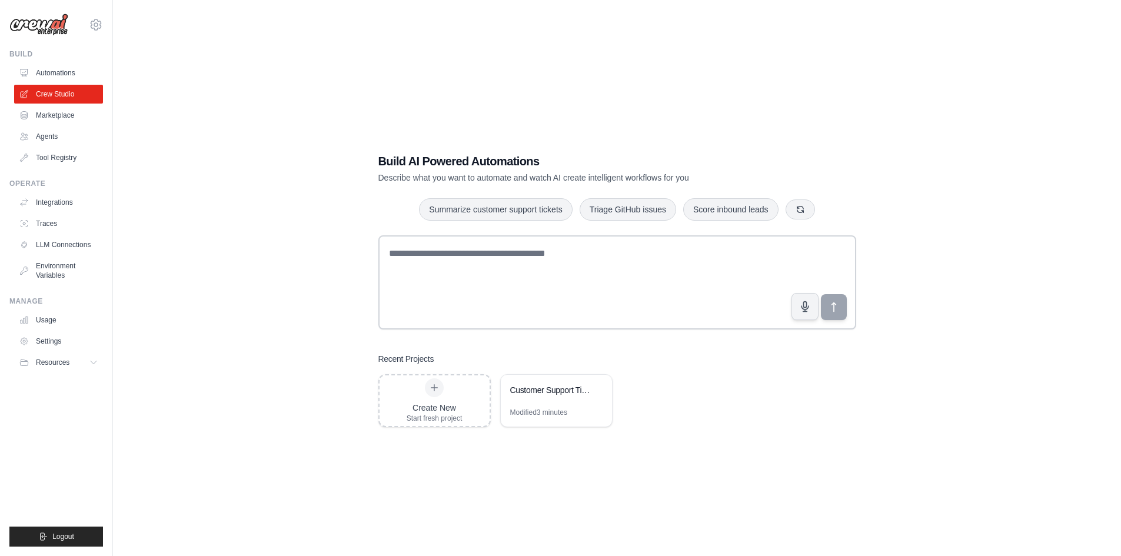
scroll to position [24, 0]
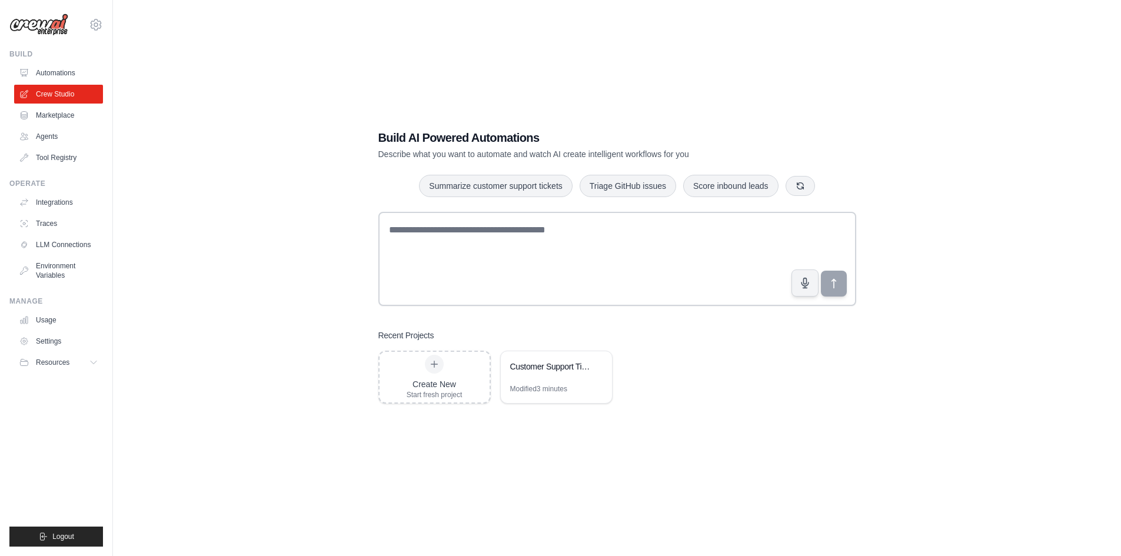
click at [721, 401] on div "Create New Start fresh project Customer Support Ticket Management System Modifi…" at bounding box center [617, 377] width 478 height 53
